Goal: Information Seeking & Learning: Learn about a topic

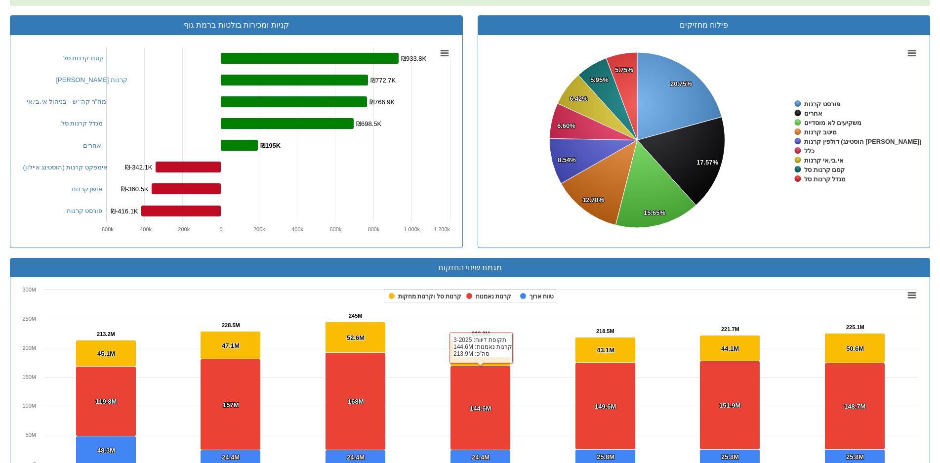
scroll to position [99, 0]
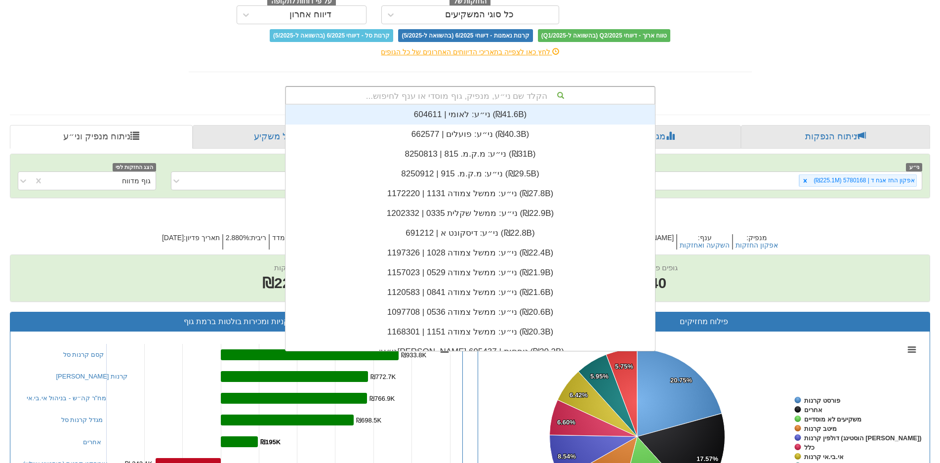
click at [495, 93] on div "הקלד שם ני״ע, מנפיק, גוף מוסדי או ענף לחיפוש..." at bounding box center [470, 95] width 368 height 17
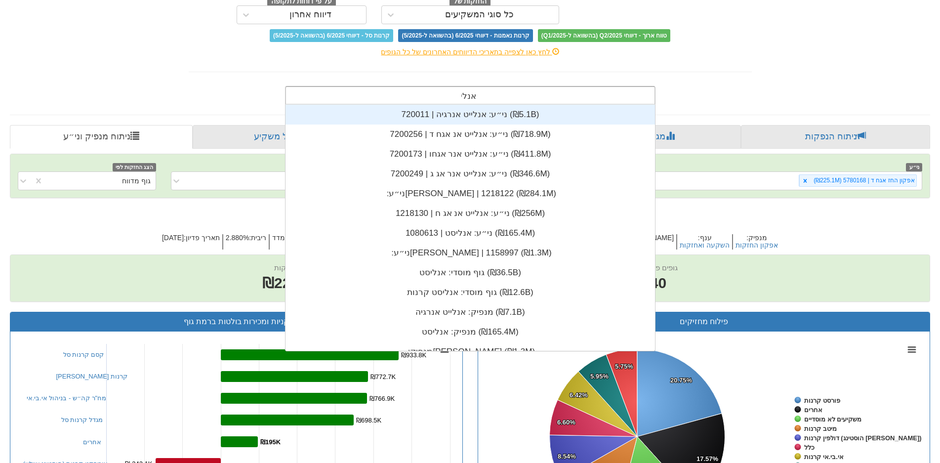
type input "אנליי"
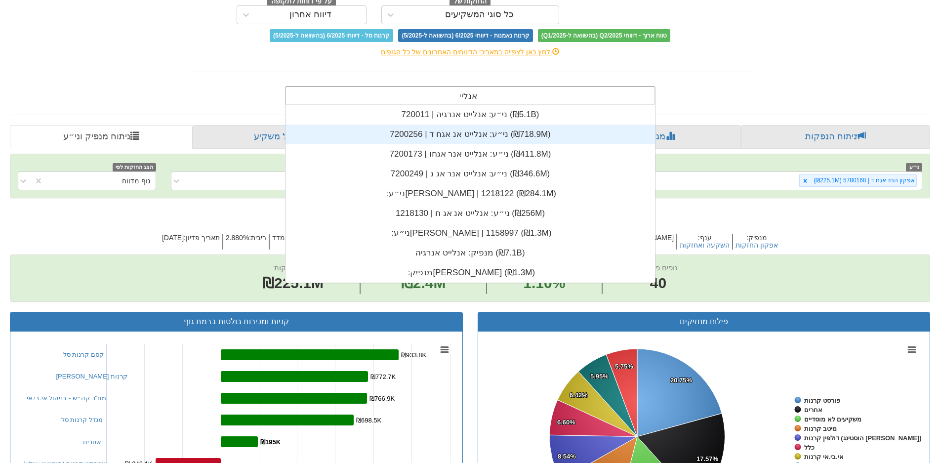
click at [471, 138] on div "ני״ע: ‏אנלייט אנ אגח ד | 7200256 ‎(₪718.9M)‎" at bounding box center [469, 134] width 369 height 20
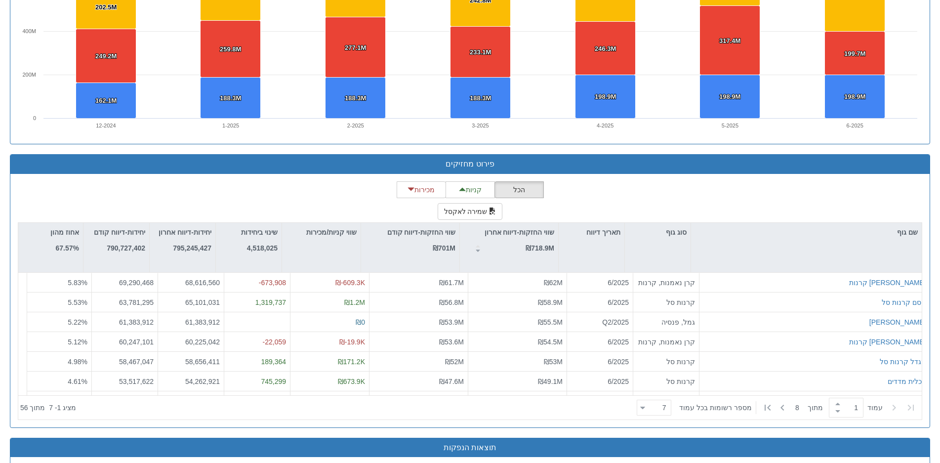
scroll to position [790, 0]
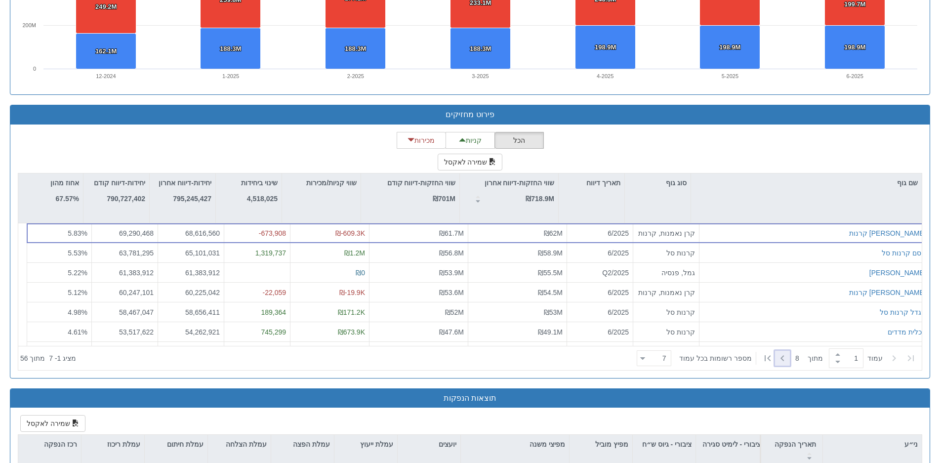
click at [786, 359] on icon at bounding box center [782, 358] width 12 height 12
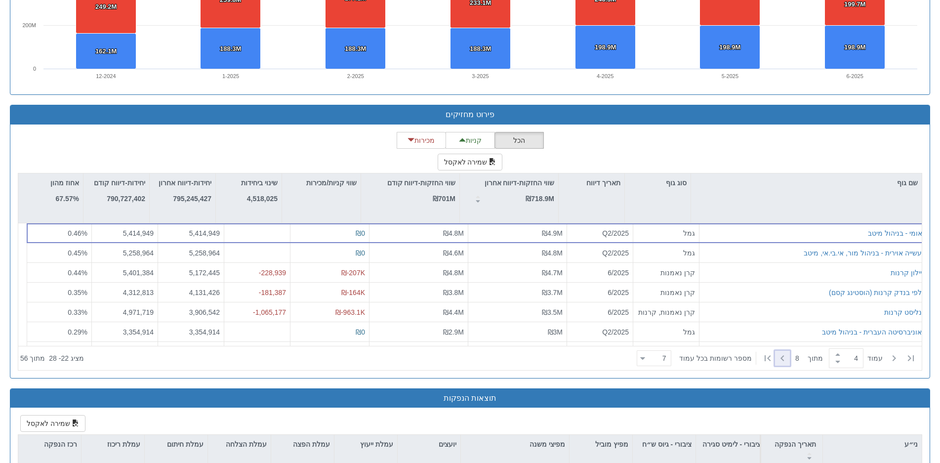
click at [786, 359] on icon at bounding box center [782, 358] width 12 height 12
click at [911, 353] on icon at bounding box center [911, 358] width 12 height 12
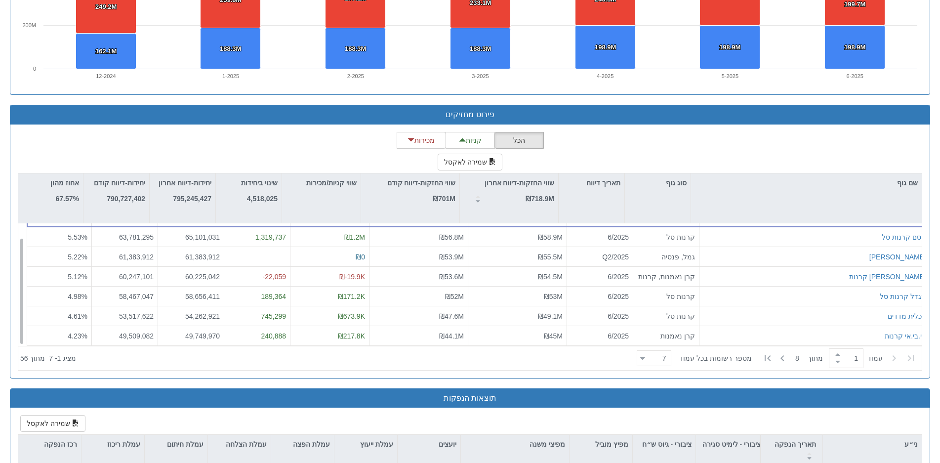
scroll to position [0, 0]
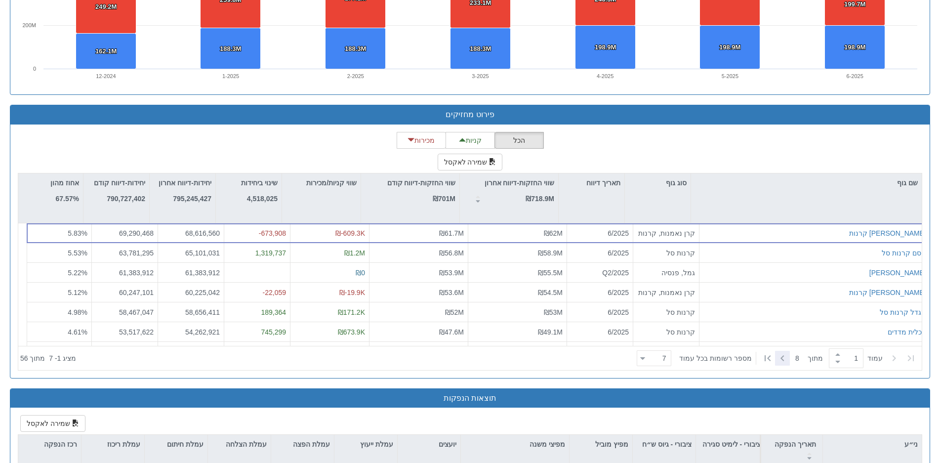
click at [778, 355] on icon at bounding box center [782, 358] width 12 height 12
type input "2"
